Goal: Task Accomplishment & Management: Manage account settings

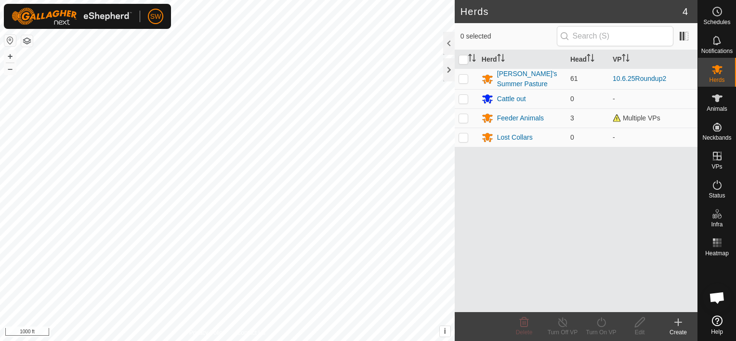
scroll to position [6162, 0]
click at [514, 118] on div "Feeder Animals" at bounding box center [520, 118] width 47 height 10
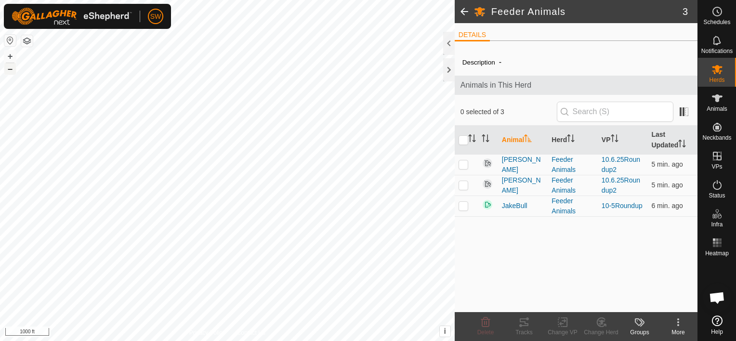
click at [7, 71] on button "–" at bounding box center [10, 69] width 12 height 12
click at [214, 340] on html "SW Schedules Notifications Herds Animals Neckbands VPs Status Infra Heatmap Hel…" at bounding box center [368, 170] width 736 height 341
click at [13, 71] on button "–" at bounding box center [10, 69] width 12 height 12
click at [321, 340] on html "SW Schedules Notifications Herds Animals Neckbands VPs Status Infra Heatmap Hel…" at bounding box center [368, 170] width 736 height 341
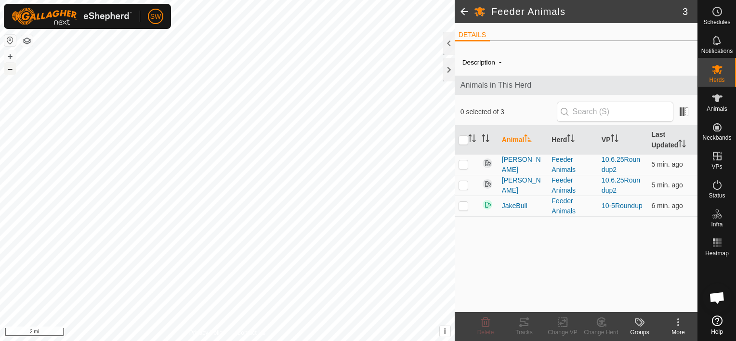
click at [11, 66] on button "–" at bounding box center [10, 69] width 12 height 12
click at [266, 340] on html "SW Schedules Notifications Herds Animals Neckbands VPs Status Infra Heatmap Hel…" at bounding box center [368, 170] width 736 height 341
click at [282, 340] on html "SW Schedules Notifications Herds Animals Neckbands VPs Status Infra Heatmap Hel…" at bounding box center [368, 170] width 736 height 341
click at [136, 340] on html "SW Schedules Notifications Herds Animals Neckbands VPs Status Infra Heatmap Hel…" at bounding box center [368, 170] width 736 height 341
click at [11, 67] on button "–" at bounding box center [10, 69] width 12 height 12
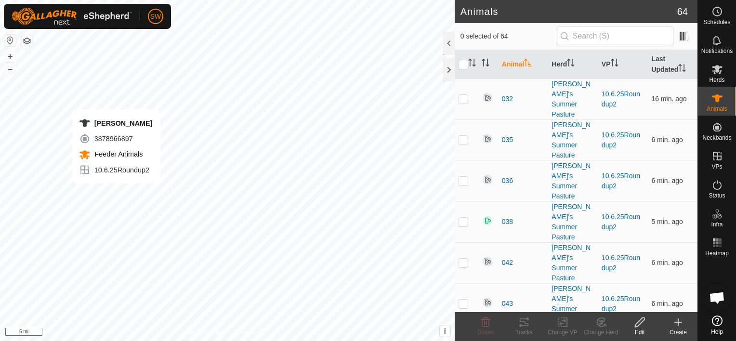
checkbox input "true"
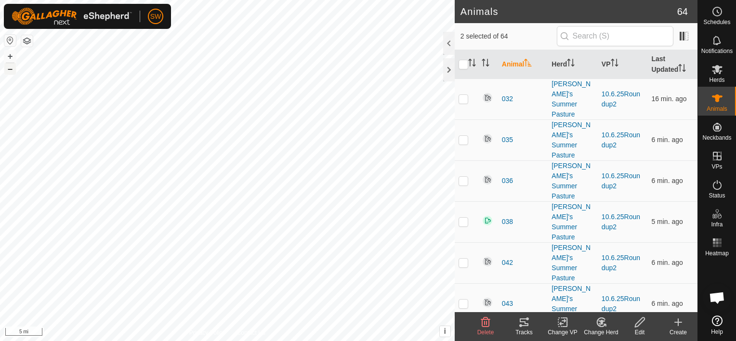
click at [13, 63] on button "–" at bounding box center [10, 69] width 12 height 12
click at [9, 53] on button "+" at bounding box center [10, 57] width 12 height 12
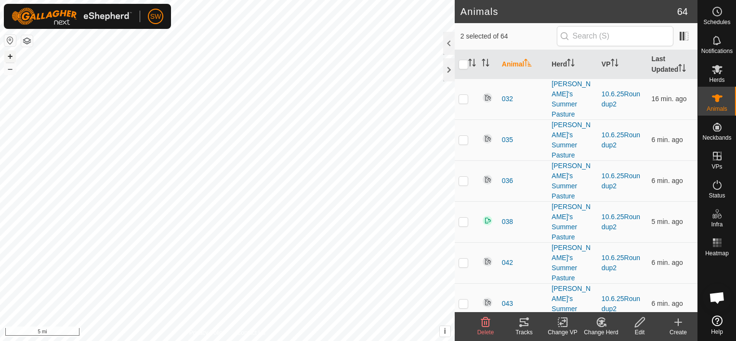
click at [14, 55] on button "+" at bounding box center [10, 57] width 12 height 12
click at [14, 58] on button "+" at bounding box center [10, 57] width 12 height 12
click at [13, 56] on button "+" at bounding box center [10, 57] width 12 height 12
click at [10, 55] on button "+" at bounding box center [10, 57] width 12 height 12
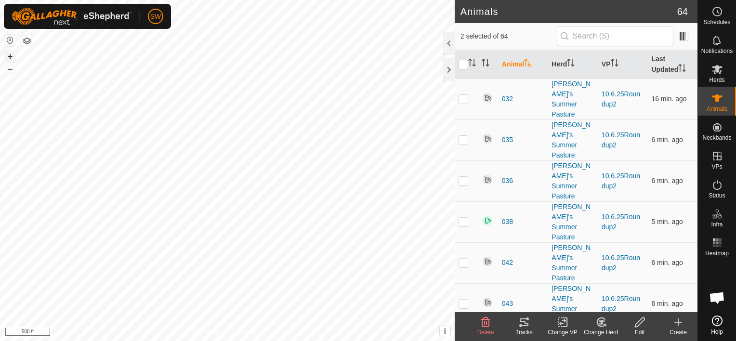
click at [10, 57] on button "+" at bounding box center [10, 57] width 12 height 12
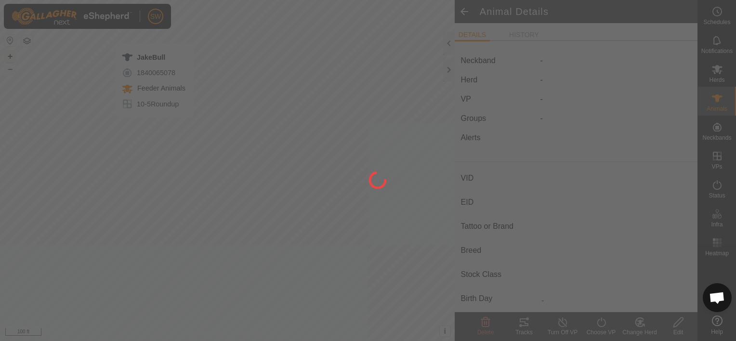
type input "JakeBull"
type input "-"
type input "Angus"
type input "-"
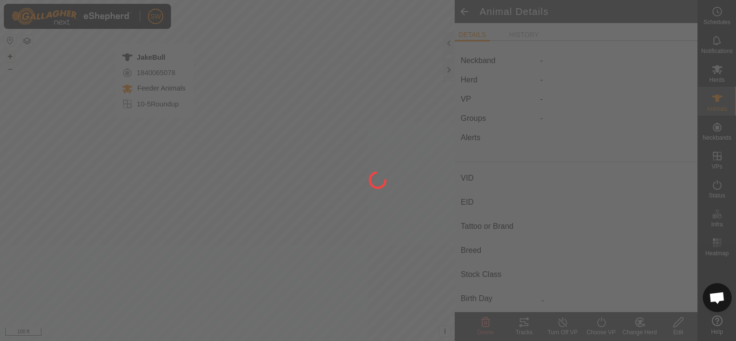
type input "0 kg"
type input "-"
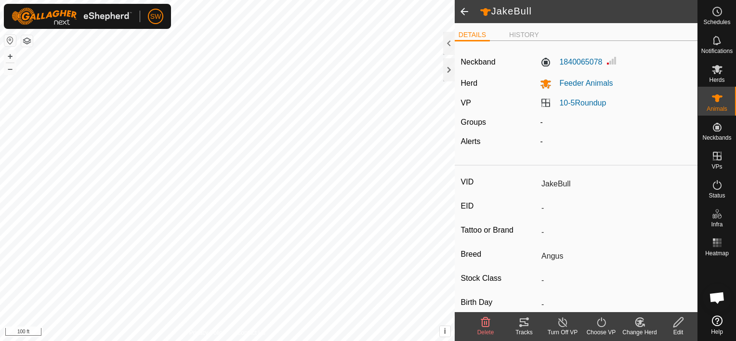
click at [600, 326] on icon at bounding box center [601, 322] width 9 height 10
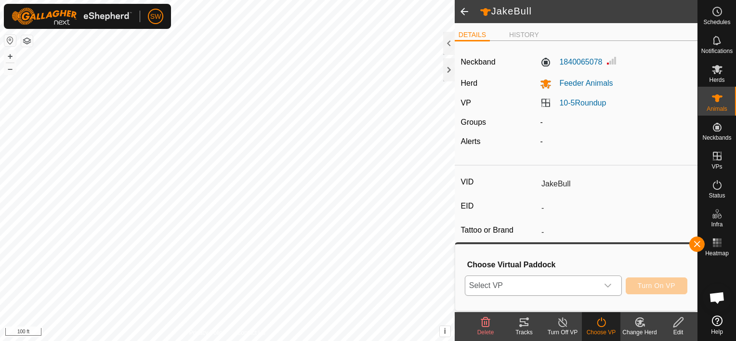
click at [609, 283] on icon "dropdown trigger" at bounding box center [608, 286] width 8 height 8
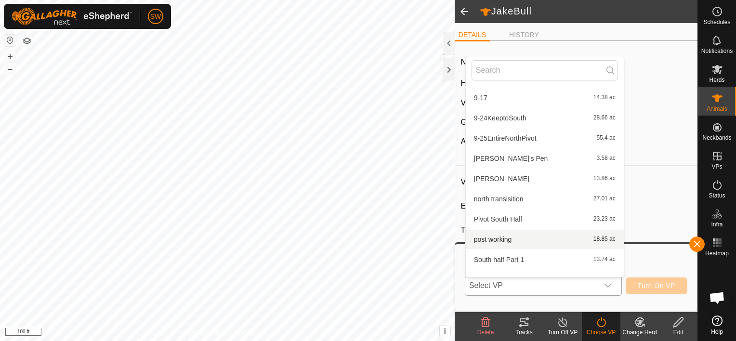
scroll to position [77, 0]
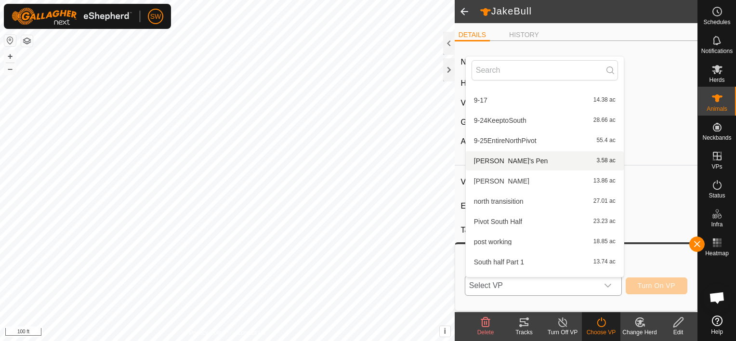
click at [526, 156] on li "[PERSON_NAME]'s Pen 3.58 ac" at bounding box center [545, 160] width 158 height 19
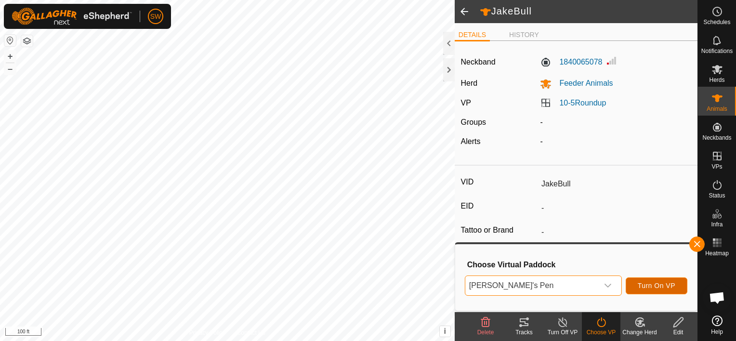
click at [661, 289] on span "Turn On VP" at bounding box center [656, 286] width 38 height 8
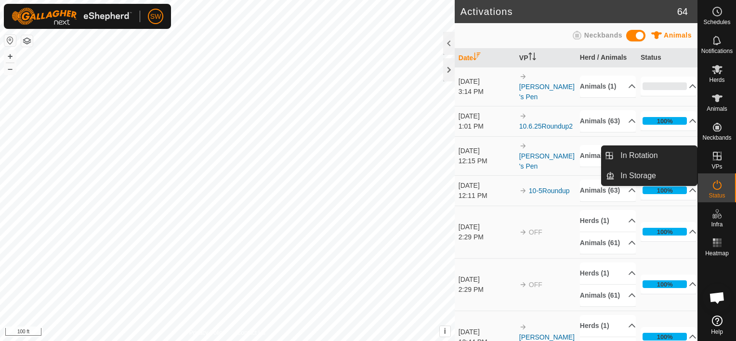
drag, startPoint x: 714, startPoint y: 154, endPoint x: 711, endPoint y: 150, distance: 5.4
click at [711, 150] on icon at bounding box center [717, 156] width 12 height 12
click at [676, 152] on link "In Rotation" at bounding box center [655, 155] width 82 height 19
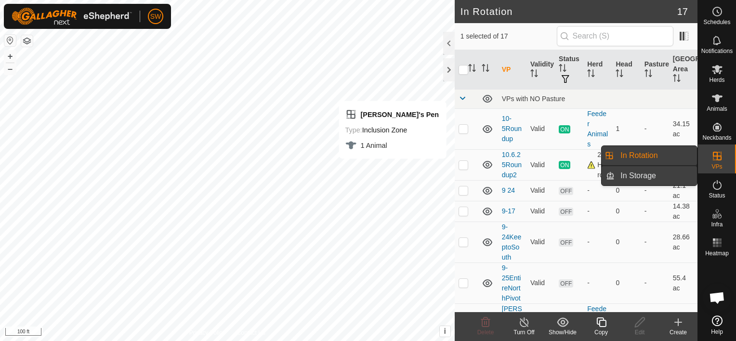
click at [675, 169] on link "In Storage" at bounding box center [655, 175] width 82 height 19
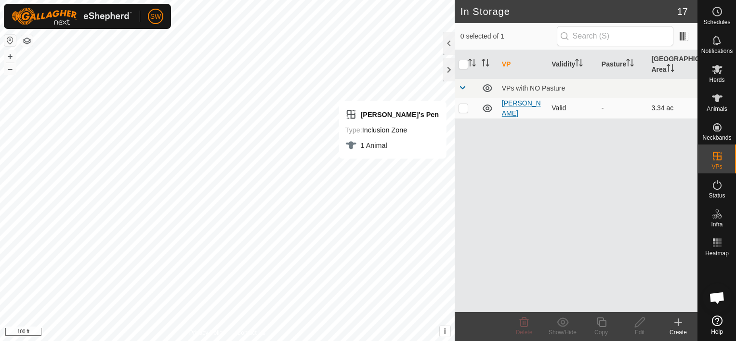
click at [516, 101] on link "[PERSON_NAME]" at bounding box center [521, 108] width 39 height 18
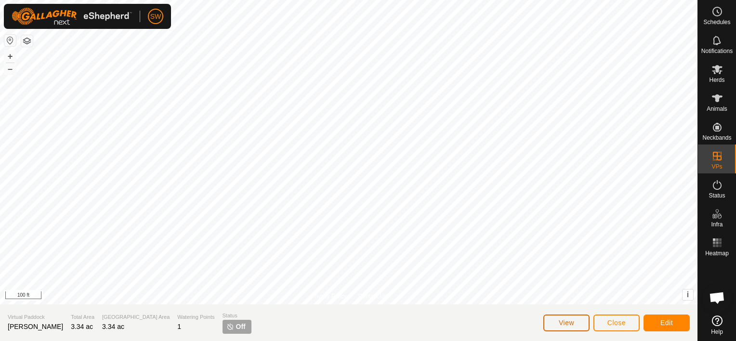
click at [579, 319] on button "View" at bounding box center [566, 322] width 46 height 17
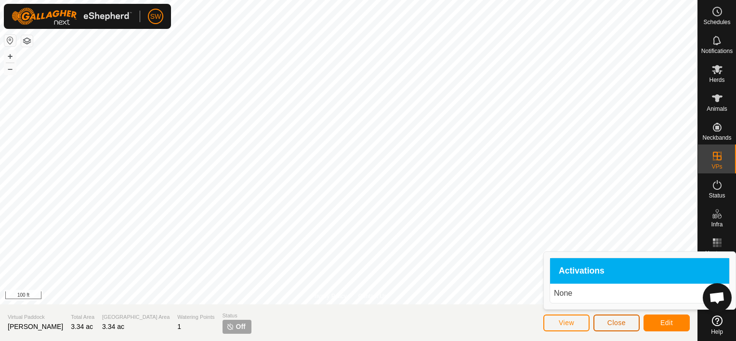
click at [608, 322] on span "Close" at bounding box center [616, 323] width 18 height 8
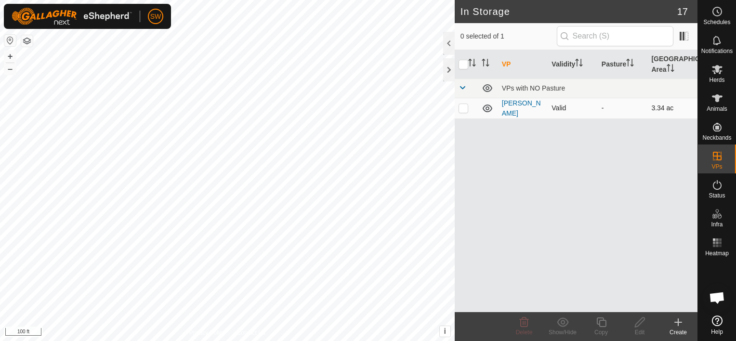
click at [464, 109] on p-checkbox at bounding box center [463, 108] width 10 height 8
checkbox input "true"
click at [464, 109] on p-checkbox at bounding box center [463, 108] width 10 height 8
checkbox input "false"
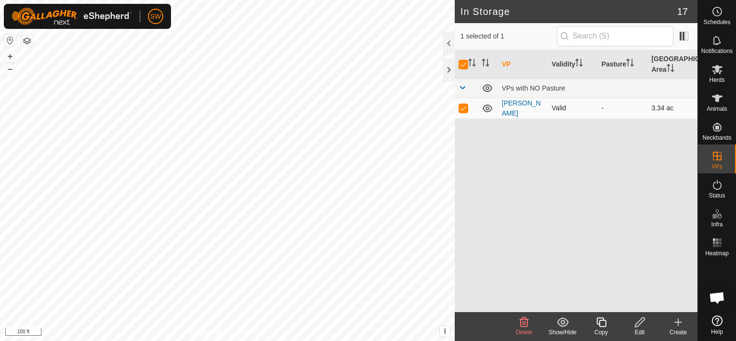
checkbox input "false"
click at [464, 109] on p-checkbox at bounding box center [463, 108] width 10 height 8
checkbox input "true"
click at [718, 106] on span "Animals" at bounding box center [716, 109] width 21 height 6
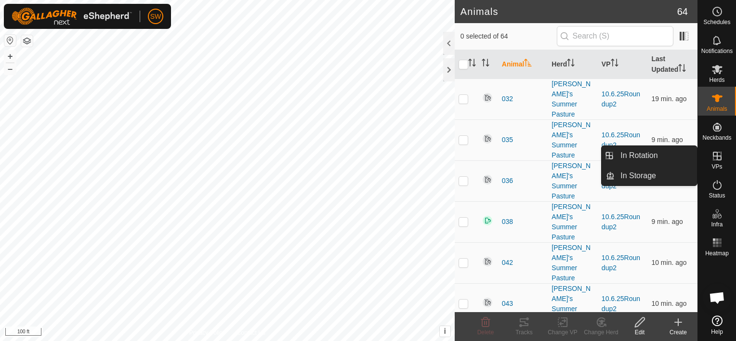
click at [722, 158] on icon at bounding box center [717, 156] width 12 height 12
click at [679, 156] on link "In Rotation" at bounding box center [655, 155] width 82 height 19
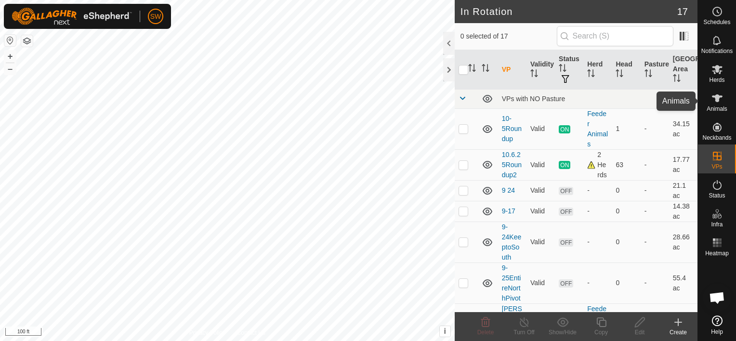
click at [715, 96] on icon at bounding box center [717, 98] width 11 height 8
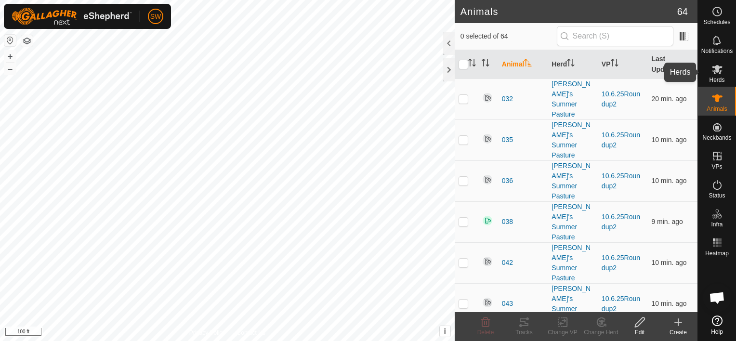
click at [715, 70] on icon at bounding box center [717, 69] width 11 height 9
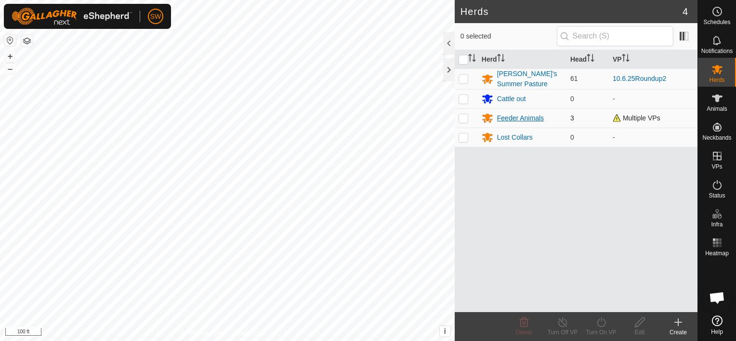
click at [514, 113] on div "Feeder Animals" at bounding box center [520, 118] width 47 height 10
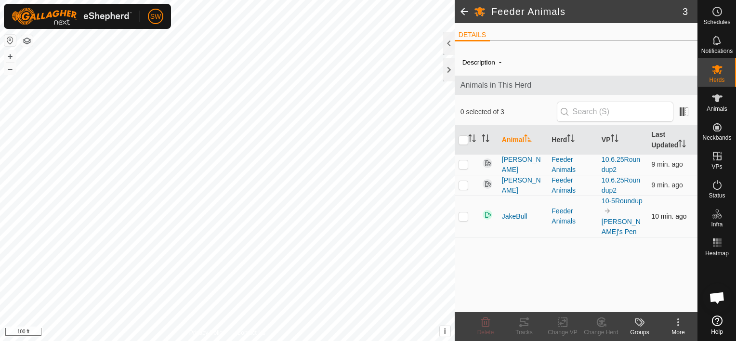
click at [461, 212] on p-checkbox at bounding box center [463, 216] width 10 height 8
checkbox input "true"
click at [562, 320] on icon at bounding box center [562, 322] width 7 height 6
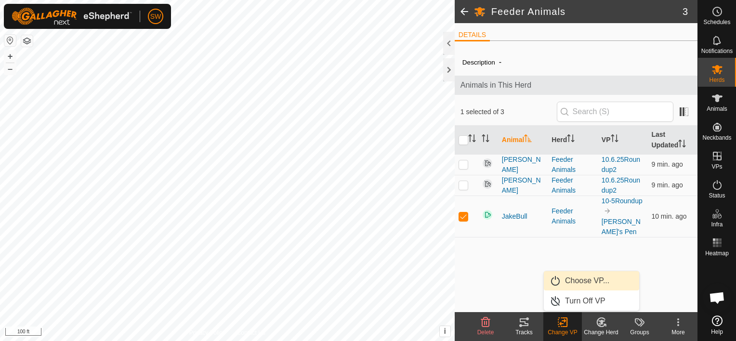
click at [588, 280] on link "Choose VP..." at bounding box center [591, 280] width 95 height 19
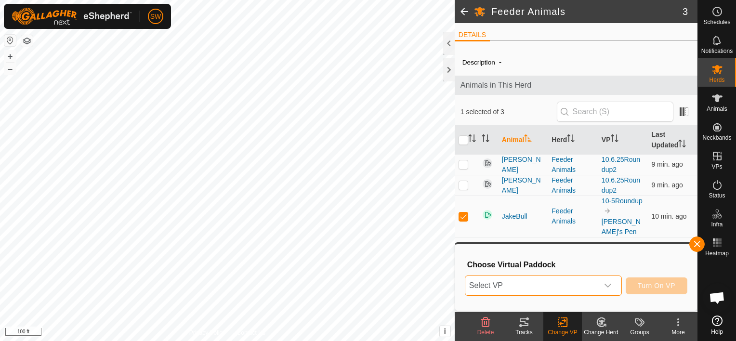
click at [568, 281] on span "Select VP" at bounding box center [531, 285] width 133 height 19
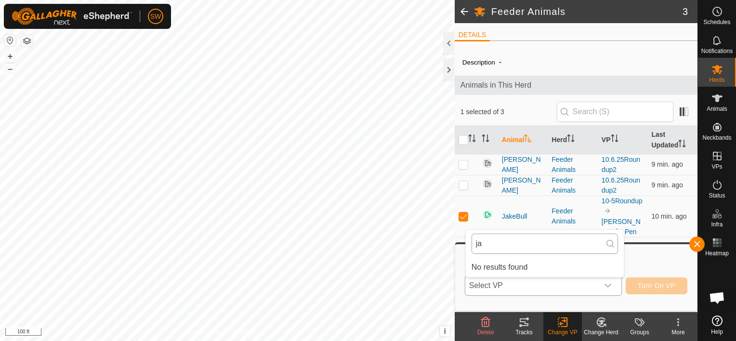
type input "j"
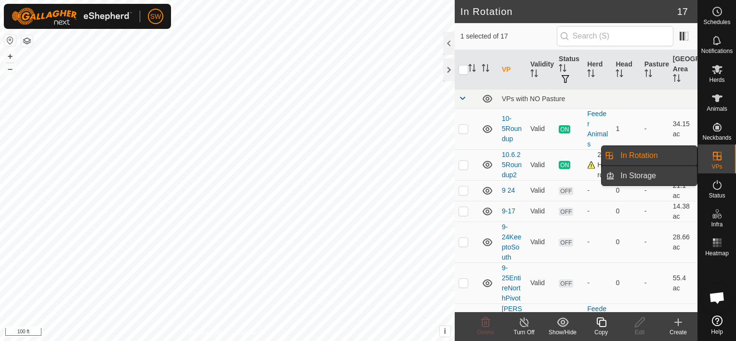
click at [673, 175] on link "In Storage" at bounding box center [655, 175] width 82 height 19
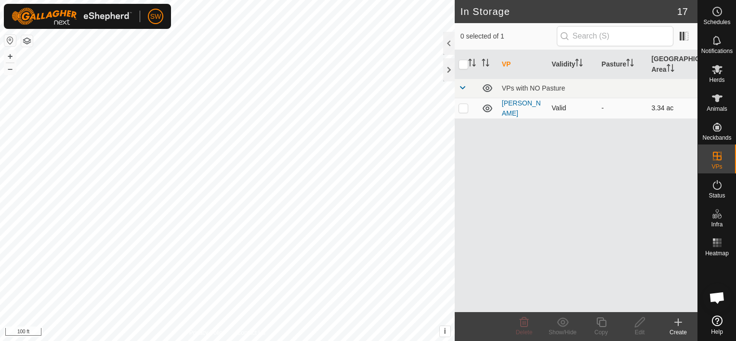
click at [462, 107] on p-checkbox at bounding box center [463, 108] width 10 height 8
checkbox input "true"
click at [524, 325] on icon at bounding box center [524, 322] width 12 height 12
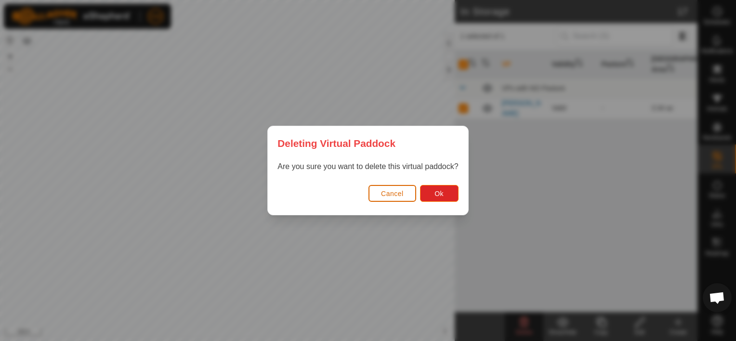
click button "Cancel" at bounding box center [392, 193] width 48 height 17
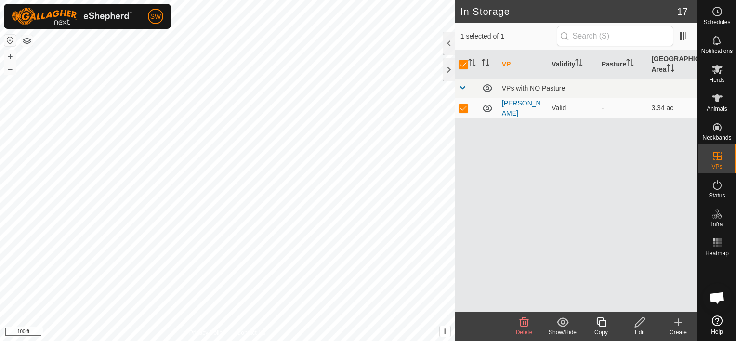
click at [524, 325] on icon at bounding box center [524, 322] width 12 height 12
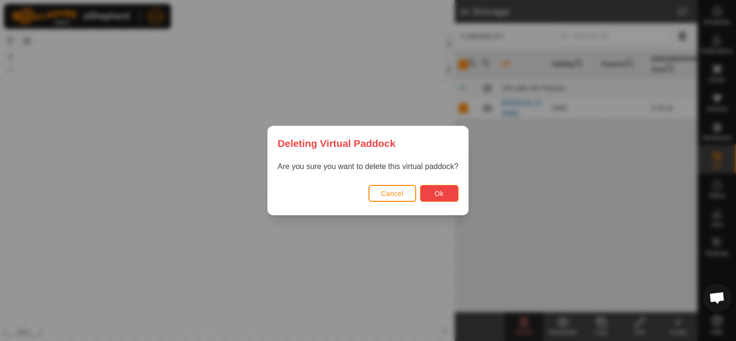
click at [439, 192] on span "Ok" at bounding box center [438, 194] width 9 height 8
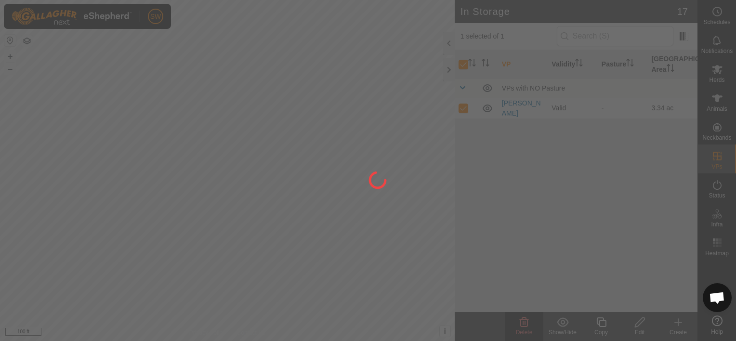
checkbox input "false"
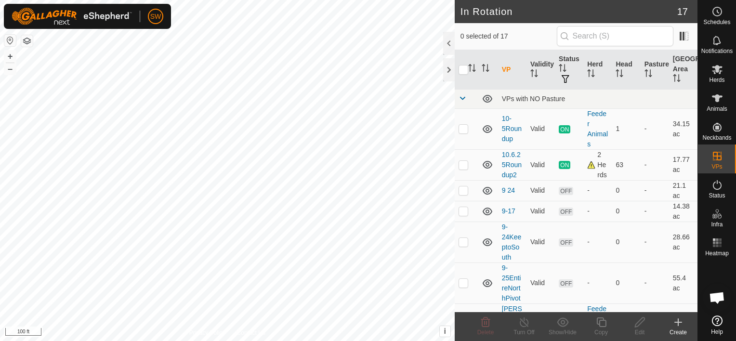
checkbox input "true"
click at [662, 312] on div "Create" at bounding box center [678, 326] width 39 height 29
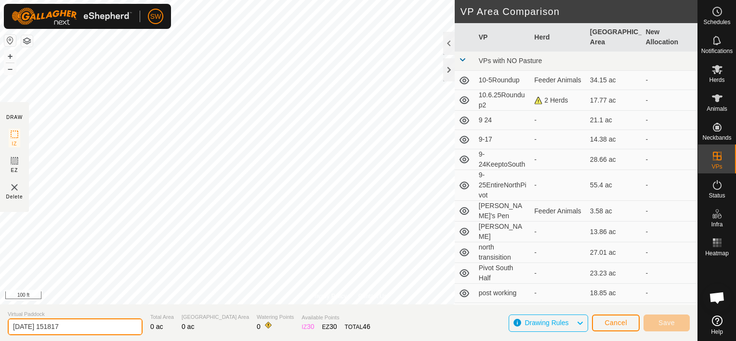
click at [104, 322] on input "[DATE] 151817" at bounding box center [75, 326] width 135 height 17
type input "2"
type input "JakesPenFeederPasture"
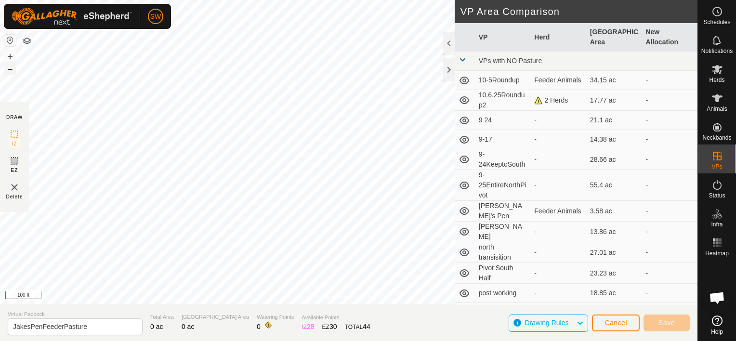
click at [10, 70] on button "–" at bounding box center [10, 69] width 12 height 12
click at [11, 56] on button "+" at bounding box center [10, 57] width 12 height 12
click at [0, 221] on html "SW Schedules Notifications Herds Animals Neckbands VPs Status Infra Heatmap Hel…" at bounding box center [368, 170] width 736 height 341
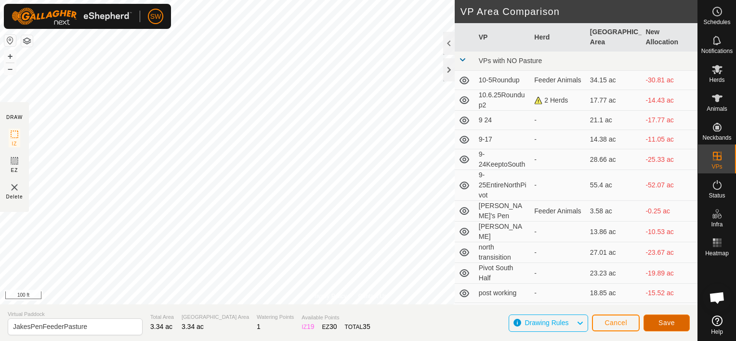
click at [685, 324] on button "Save" at bounding box center [666, 322] width 46 height 17
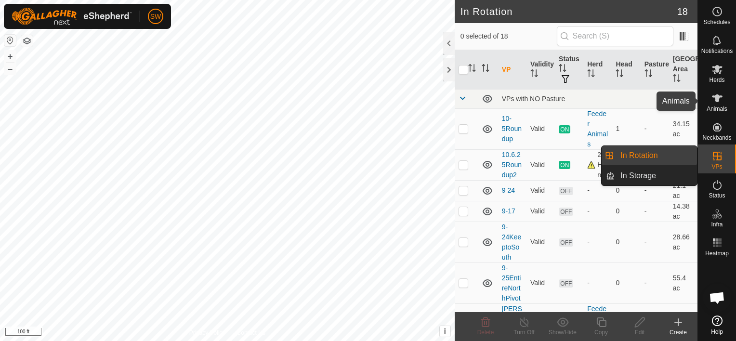
click at [717, 104] on icon at bounding box center [717, 98] width 12 height 12
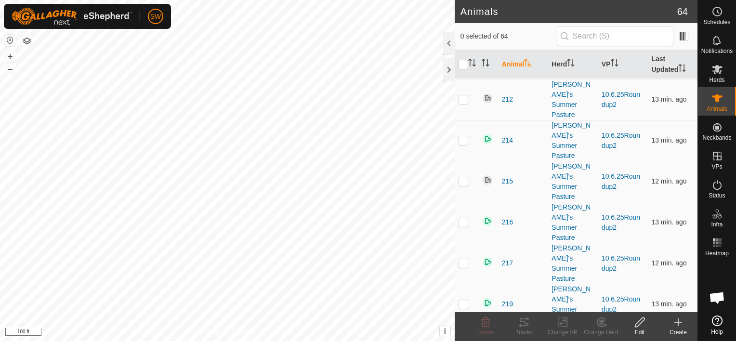
scroll to position [1712, 0]
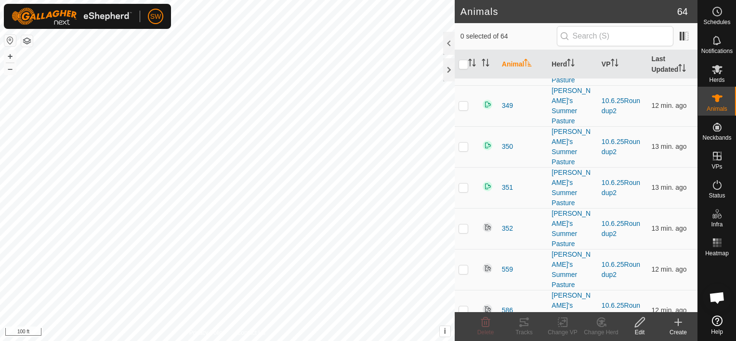
checkbox input "true"
click at [568, 325] on change-vp-svg-icon at bounding box center [562, 322] width 39 height 12
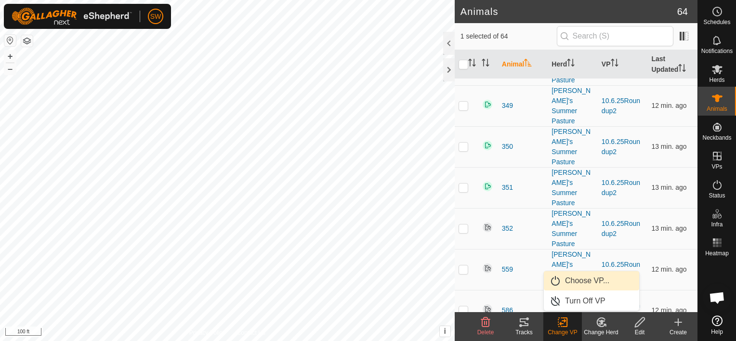
click at [577, 279] on link "Choose VP..." at bounding box center [591, 280] width 95 height 19
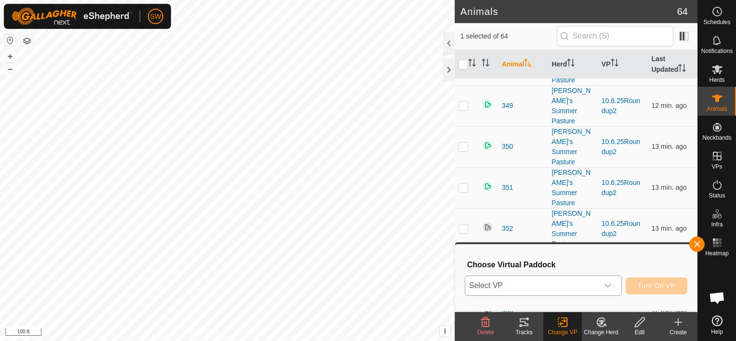
click at [587, 286] on span "Select VP" at bounding box center [531, 285] width 133 height 19
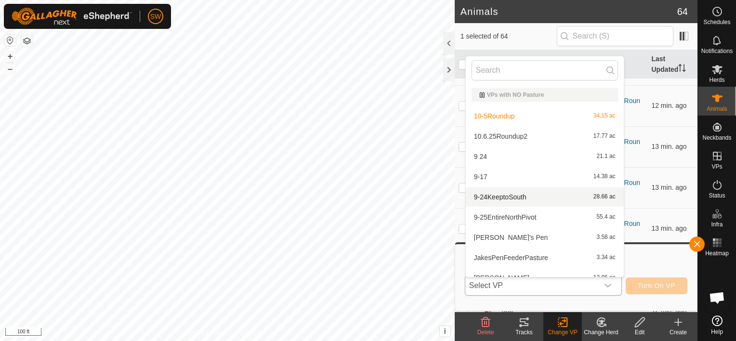
scroll to position [11, 0]
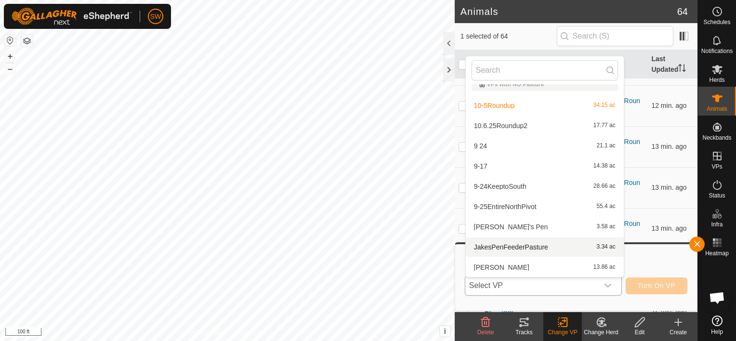
click at [520, 246] on li "JakesPenFeederPasture 3.34 ac" at bounding box center [545, 246] width 158 height 19
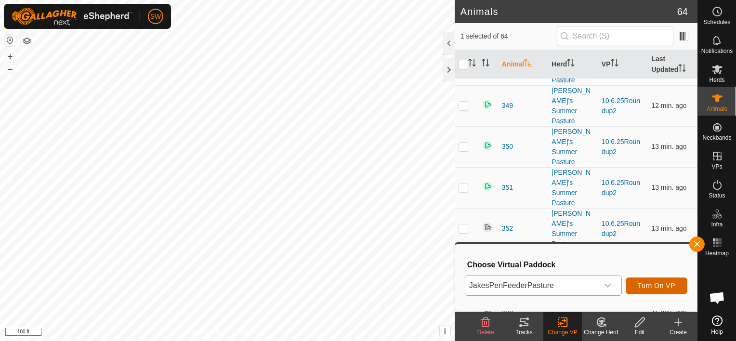
click at [653, 286] on span "Turn On VP" at bounding box center [656, 286] width 38 height 8
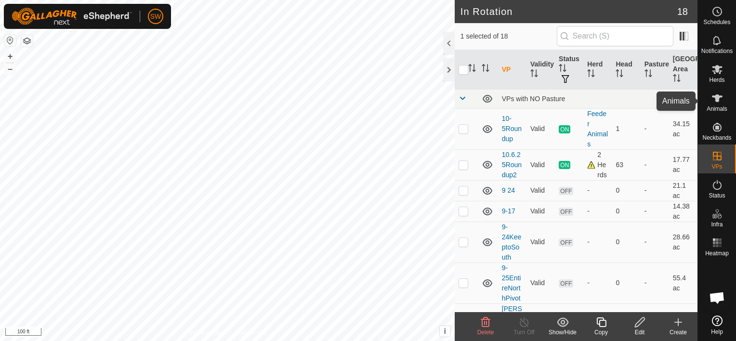
click at [720, 103] on icon at bounding box center [717, 98] width 12 height 12
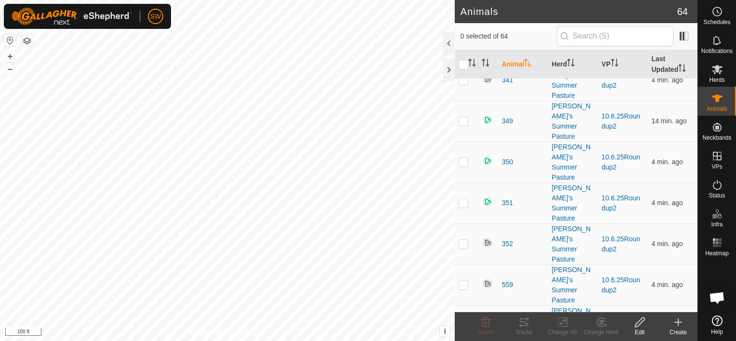
scroll to position [1722, 0]
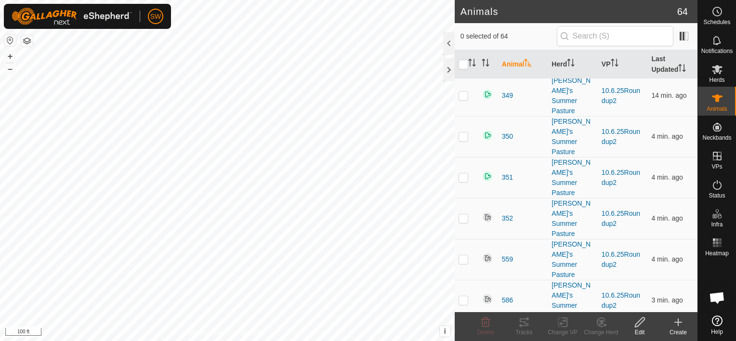
checkbox input "true"
click at [563, 326] on icon at bounding box center [564, 322] width 4 height 9
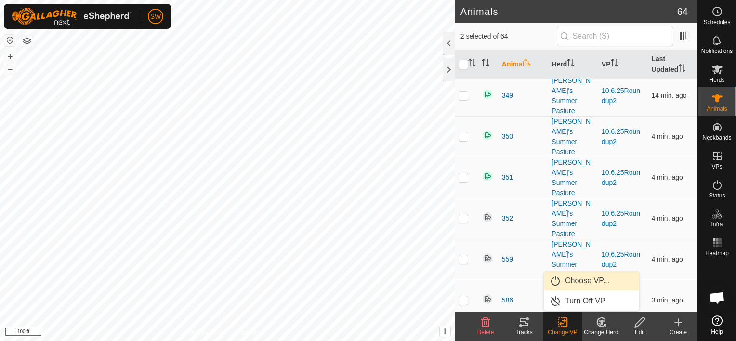
click at [582, 277] on link "Choose VP..." at bounding box center [591, 280] width 95 height 19
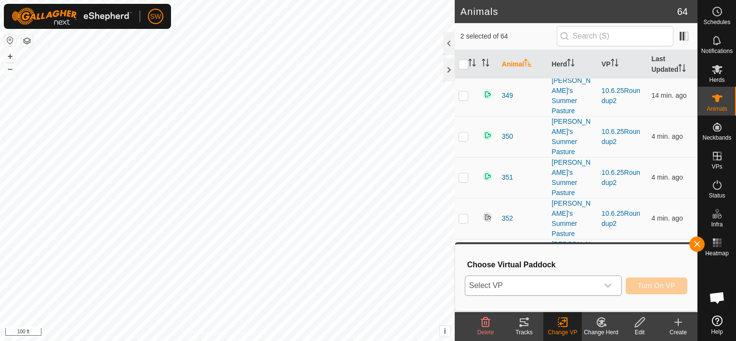
click at [603, 281] on div "dropdown trigger" at bounding box center [607, 285] width 19 height 19
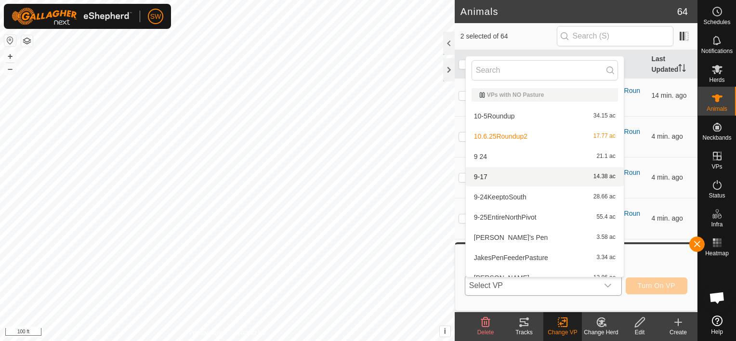
scroll to position [11, 0]
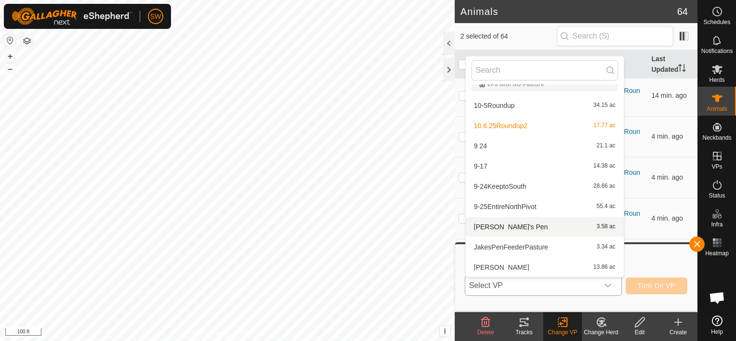
click at [503, 226] on li "[PERSON_NAME]'s Pen 3.58 ac" at bounding box center [545, 226] width 158 height 19
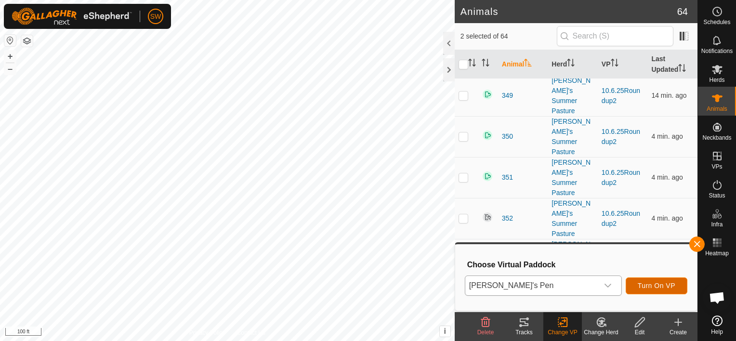
click at [656, 284] on span "Turn On VP" at bounding box center [656, 286] width 38 height 8
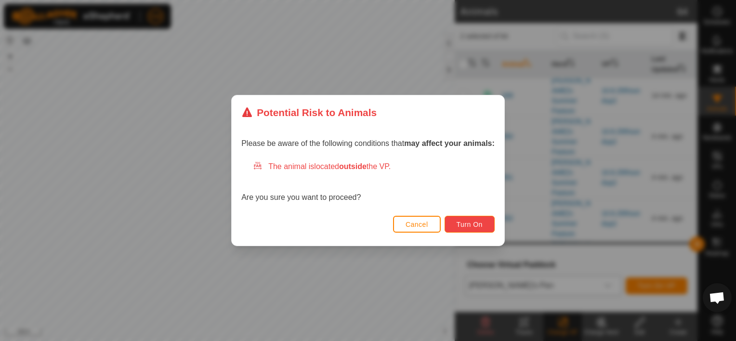
click at [466, 222] on span "Turn On" at bounding box center [469, 225] width 26 height 8
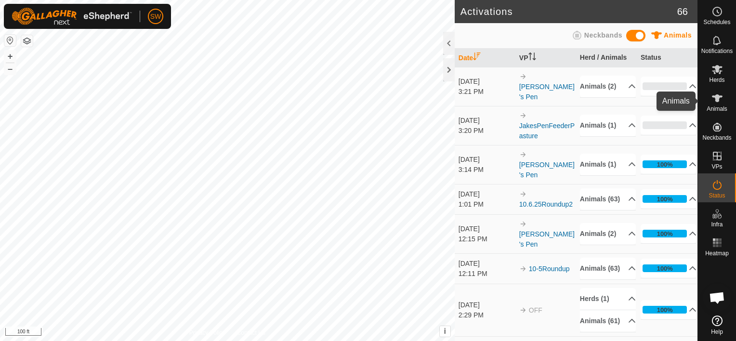
click at [716, 102] on icon at bounding box center [717, 98] width 11 height 8
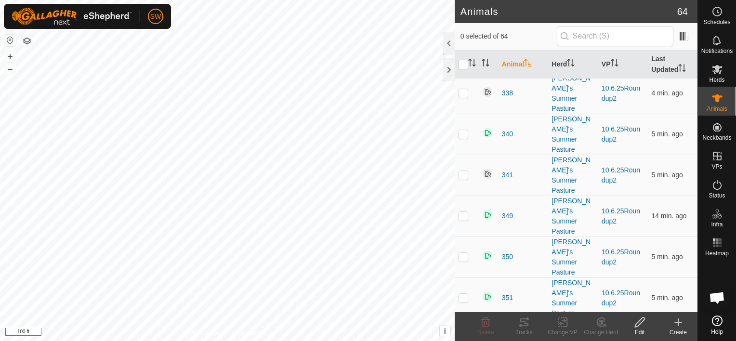
scroll to position [1743, 0]
